Goal: Check status: Check status

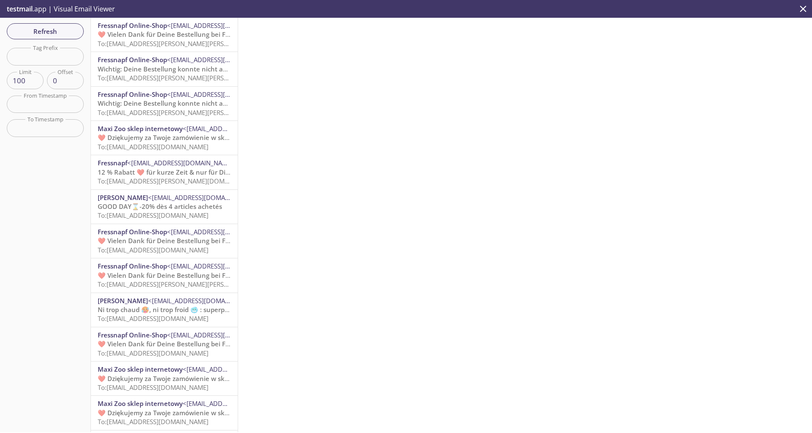
click at [165, 37] on span "❤️ Vielen Dank für Deine Bestellung bei Fressnapf" at bounding box center [175, 34] width 154 height 8
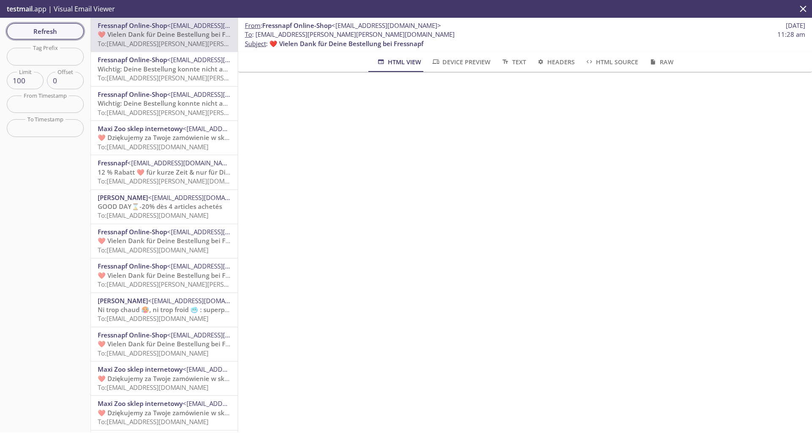
click at [57, 30] on span "Refresh" at bounding box center [45, 31] width 63 height 11
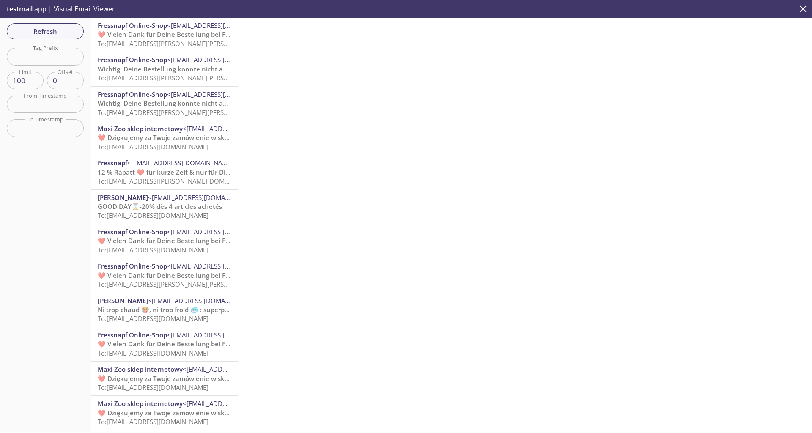
click at [127, 37] on span "❤️ Vielen Dank für Deine Bestellung bei Fressnapf" at bounding box center [175, 34] width 154 height 8
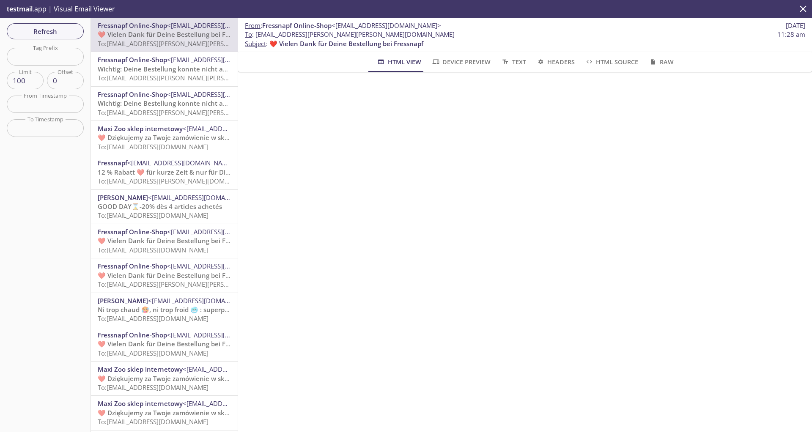
click at [118, 86] on hr "emails" at bounding box center [164, 86] width 147 height 0
click at [149, 68] on span "Wichtig: Deine Bestellung konnte nicht abgeschlossen werden" at bounding box center [193, 69] width 191 height 8
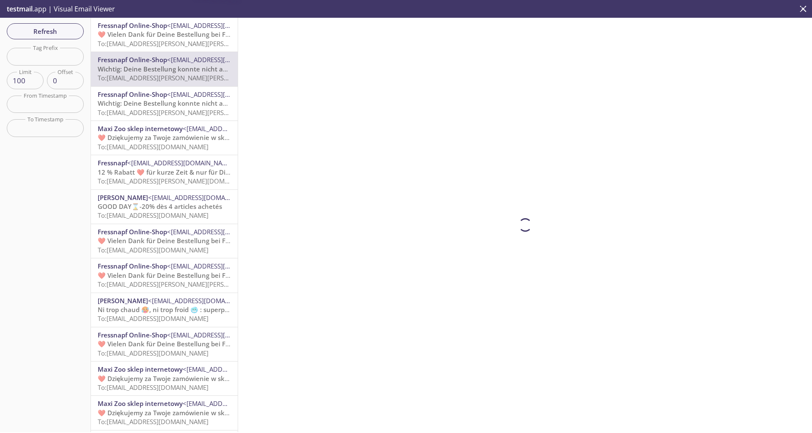
click at [149, 110] on span "To: [EMAIL_ADDRESS][PERSON_NAME][PERSON_NAME][DOMAIN_NAME]" at bounding box center [202, 112] width 208 height 8
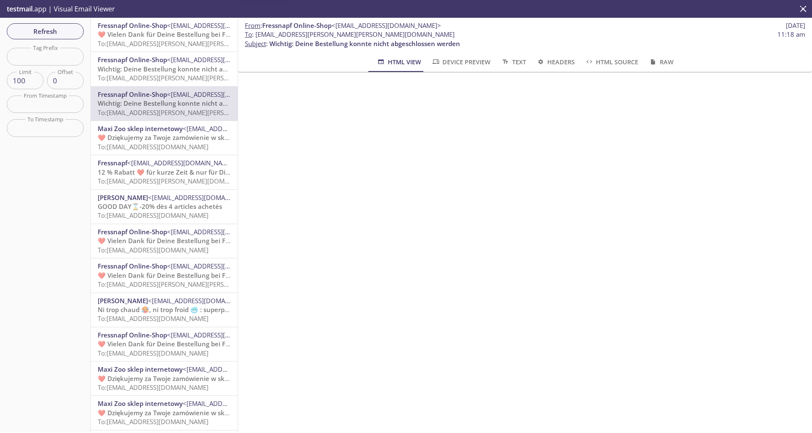
click at [149, 47] on span "To: [EMAIL_ADDRESS][PERSON_NAME][PERSON_NAME][DOMAIN_NAME]" at bounding box center [202, 43] width 208 height 8
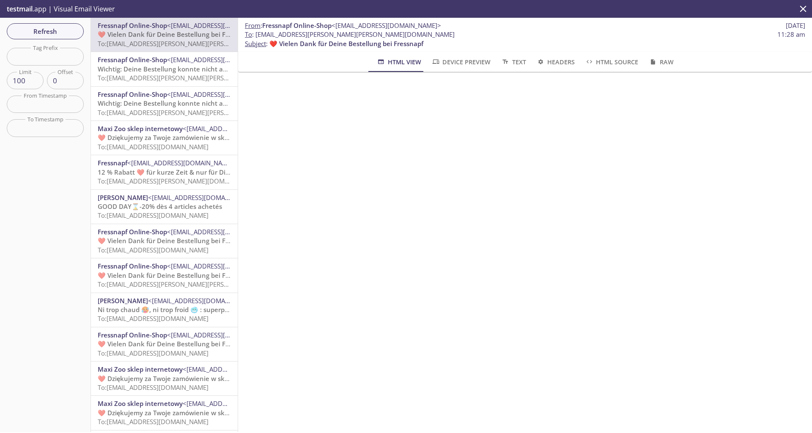
click at [173, 82] on span "To: [EMAIL_ADDRESS][PERSON_NAME][PERSON_NAME][DOMAIN_NAME]" at bounding box center [202, 78] width 208 height 8
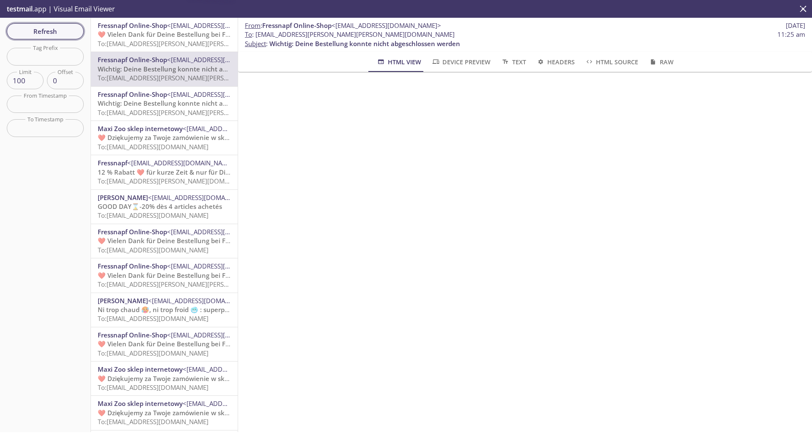
click at [61, 25] on button "Refresh" at bounding box center [45, 31] width 77 height 16
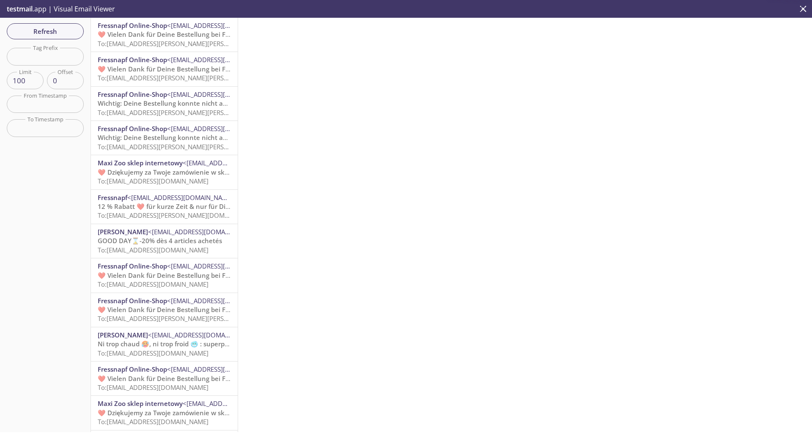
click at [131, 49] on div "Fressnapf Online-Shop <[EMAIL_ADDRESS][DOMAIN_NAME]> ❤️ Vielen Dank für [PERSON…" at bounding box center [164, 35] width 147 height 34
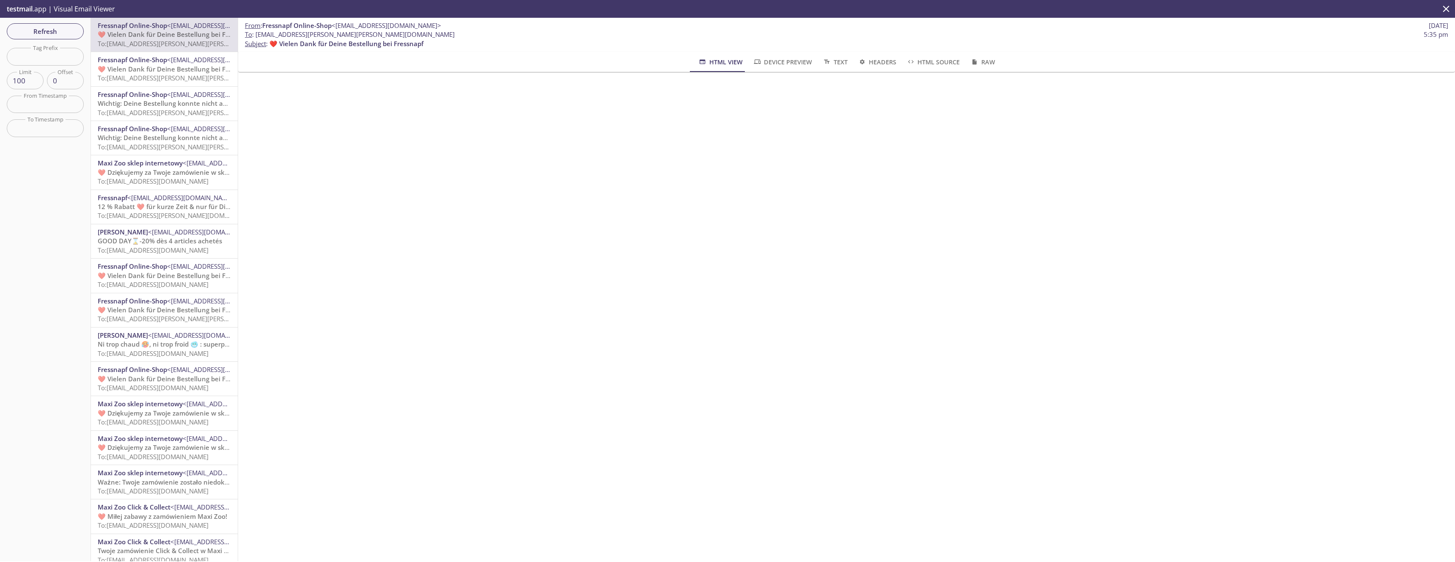
scroll to position [160, 0]
